Goal: Task Accomplishment & Management: Use online tool/utility

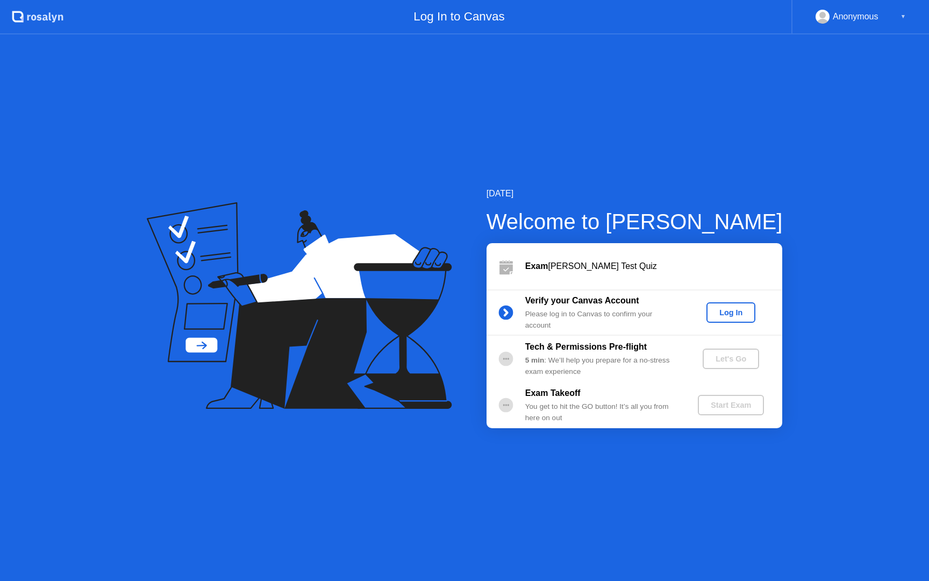
click at [729, 319] on button "Log In" at bounding box center [730, 312] width 49 height 20
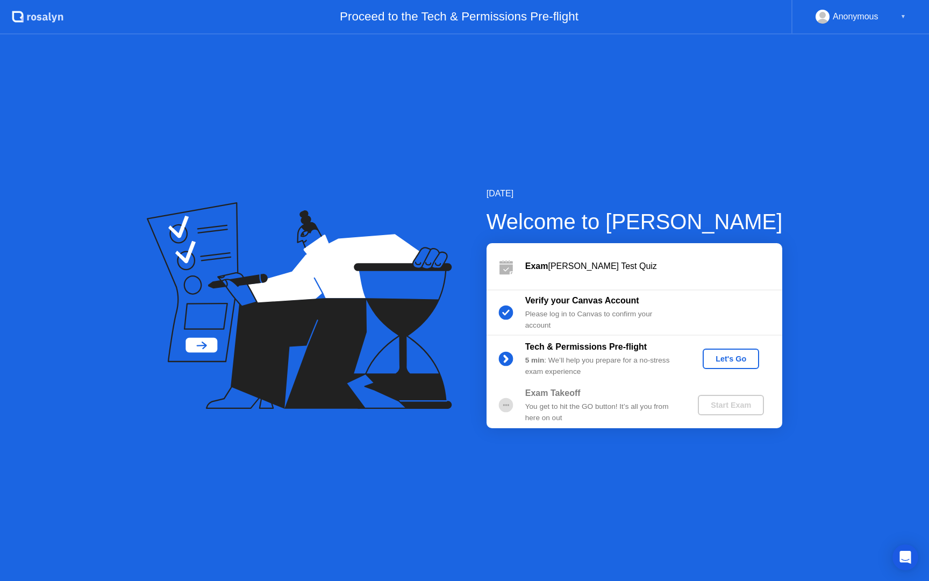
click at [712, 352] on button "Let's Go" at bounding box center [731, 358] width 56 height 20
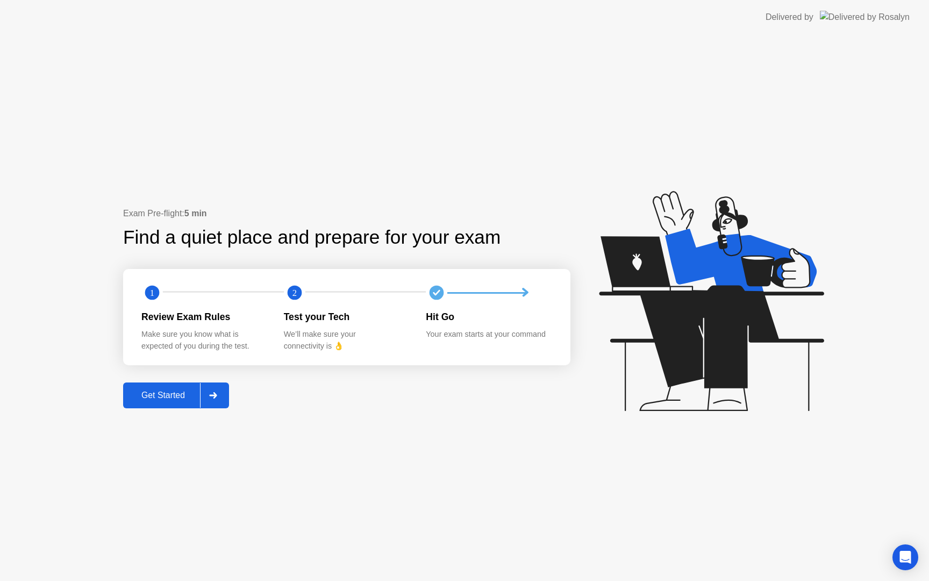
click at [200, 393] on div "Get Started" at bounding box center [163, 395] width 74 height 10
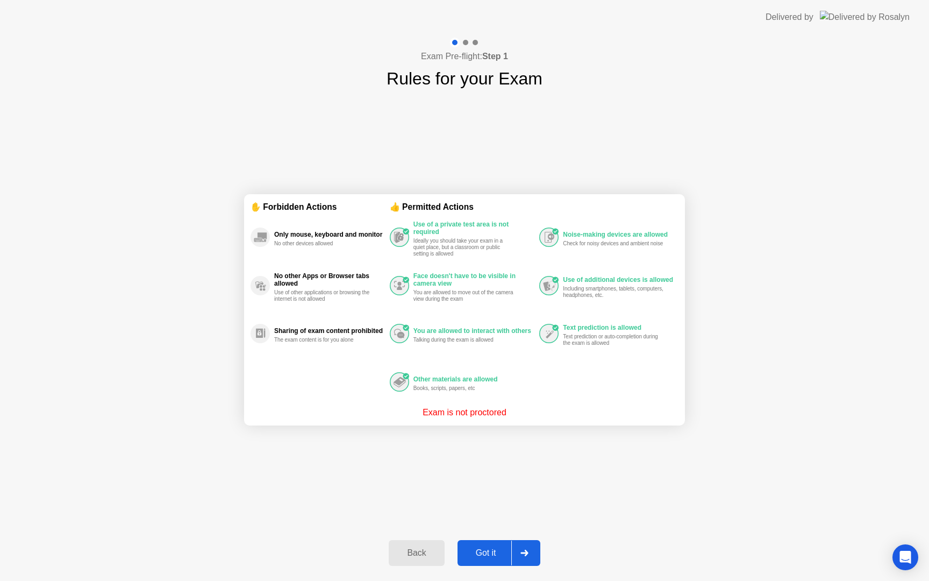
click at [519, 553] on div at bounding box center [524, 552] width 26 height 25
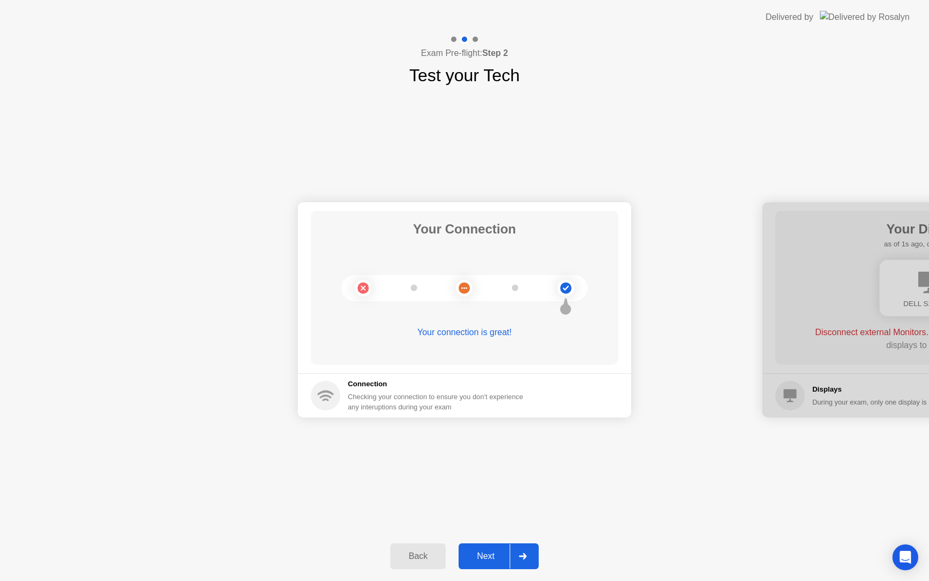
click at [521, 554] on icon at bounding box center [523, 556] width 8 height 6
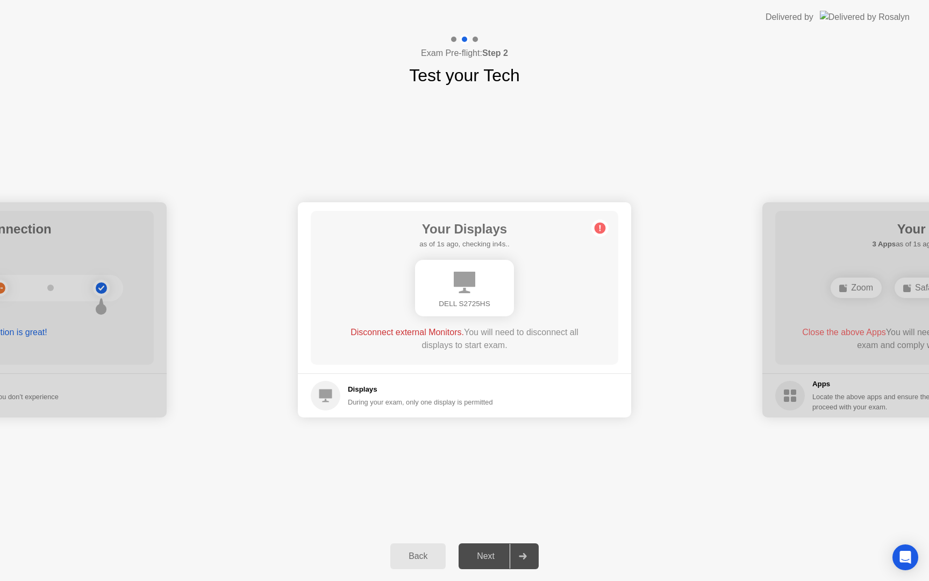
click at [522, 554] on icon at bounding box center [523, 556] width 8 height 6
click at [524, 561] on div at bounding box center [523, 555] width 26 height 25
click at [501, 487] on div "Your Connection Your connection is great! Connection Checking your connection t…" at bounding box center [464, 309] width 929 height 443
click at [499, 290] on div at bounding box center [464, 288] width 99 height 56
click at [448, 406] on div "During your exam, only one display is permitted" at bounding box center [420, 402] width 145 height 10
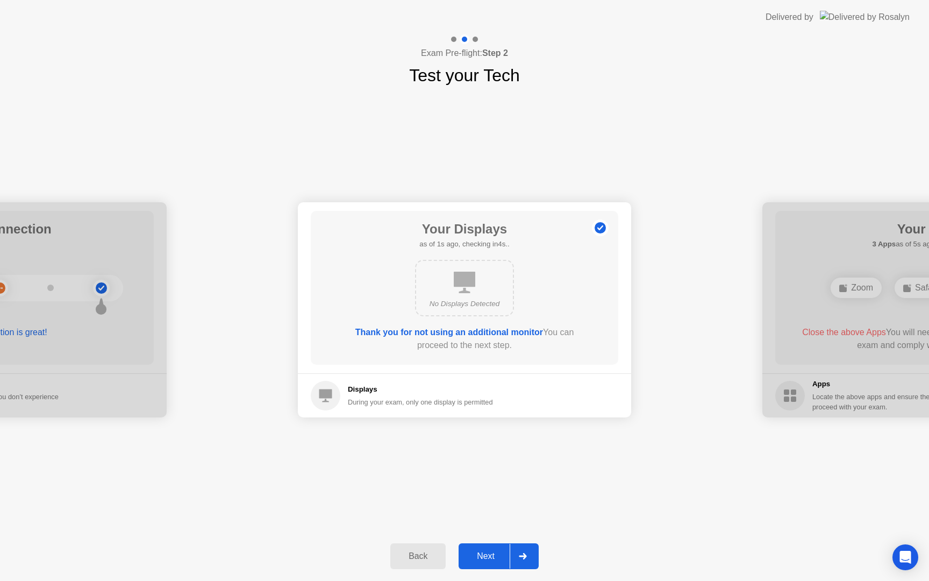
click at [521, 549] on div at bounding box center [523, 555] width 26 height 25
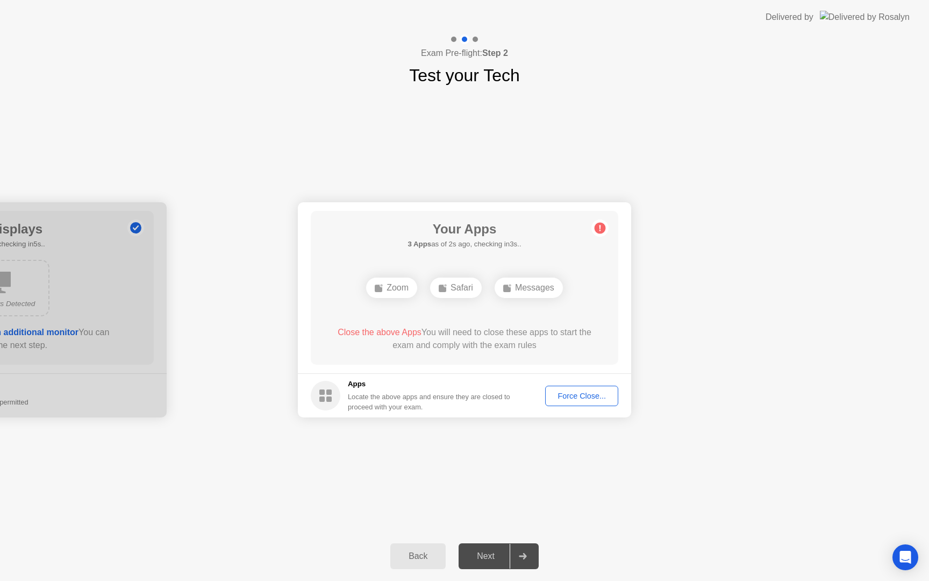
click at [569, 402] on button "Force Close..." at bounding box center [581, 395] width 73 height 20
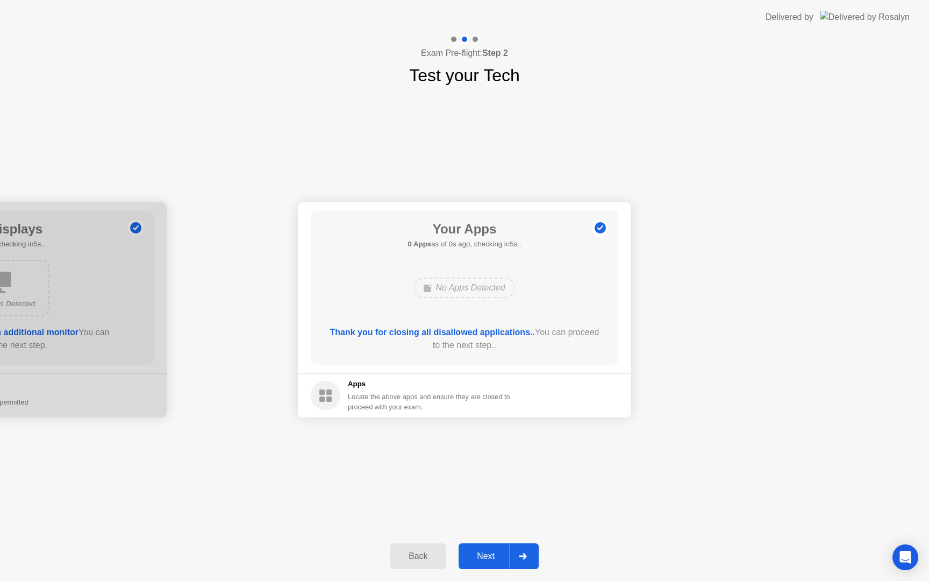
click at [515, 550] on div at bounding box center [523, 555] width 26 height 25
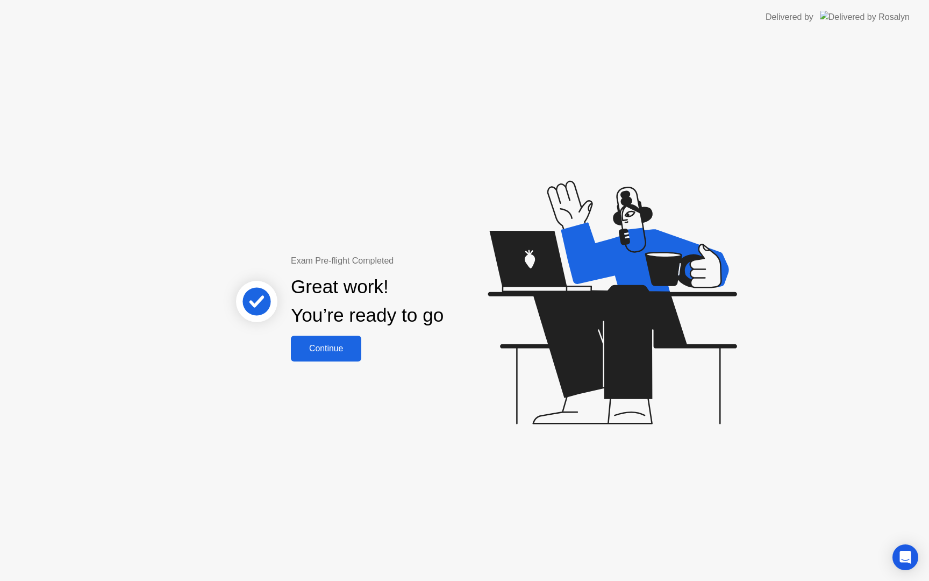
click at [340, 353] on div "Continue" at bounding box center [326, 349] width 64 height 10
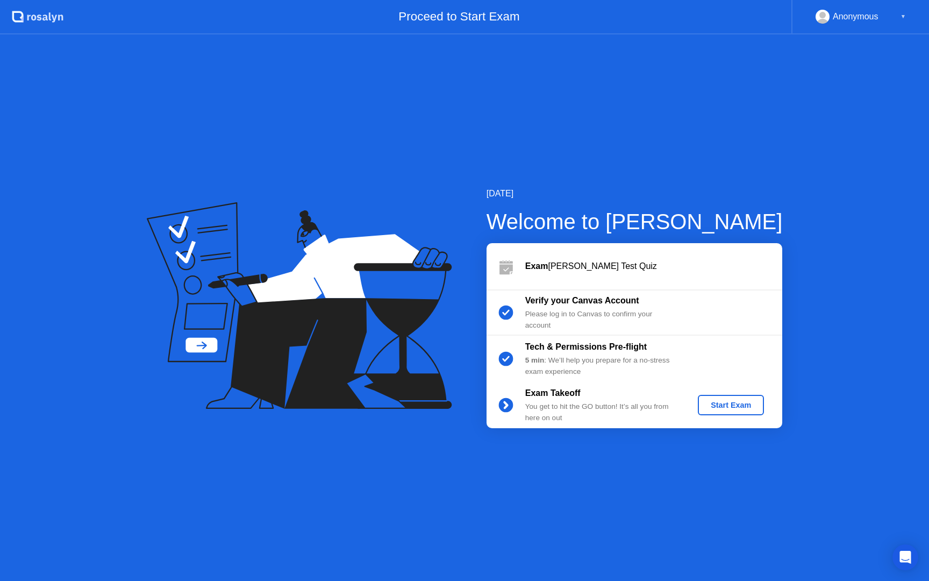
click at [722, 405] on div "Start Exam" at bounding box center [731, 404] width 58 height 9
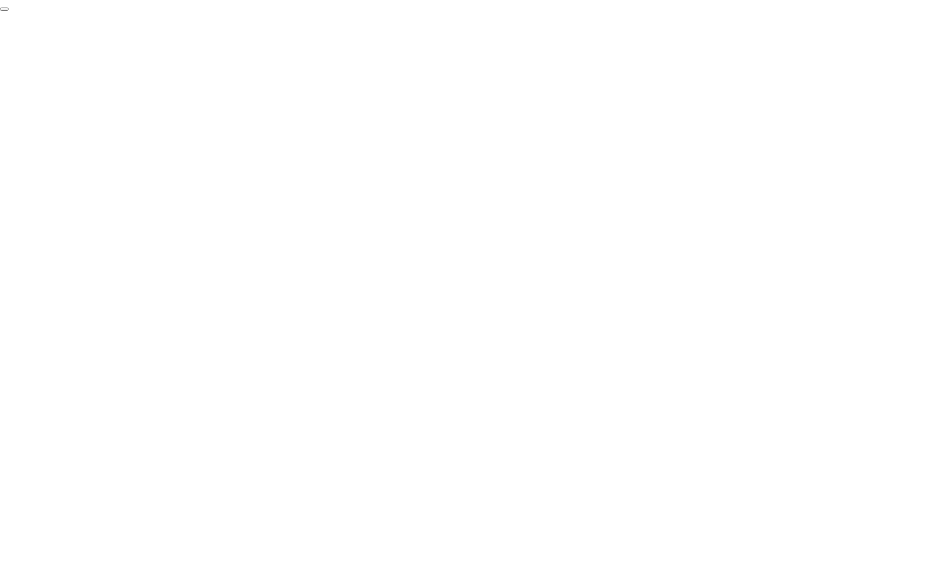
click div "End Proctoring Session"
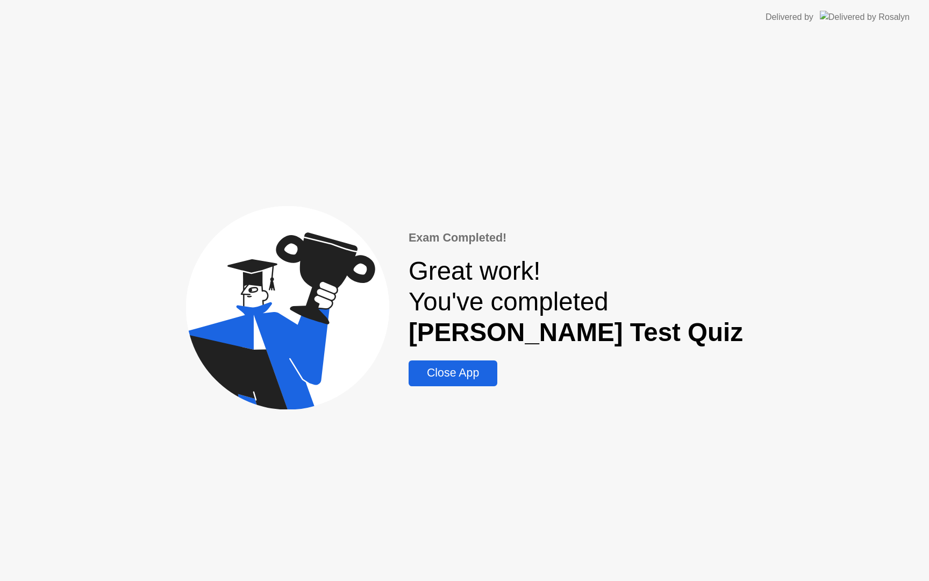
click at [521, 387] on div "Exam Completed! Great work! You've completed [PERSON_NAME] Test Quiz Close App" at bounding box center [464, 307] width 929 height 546
click at [497, 382] on button "Close App" at bounding box center [453, 373] width 89 height 26
